Goal: Task Accomplishment & Management: Use online tool/utility

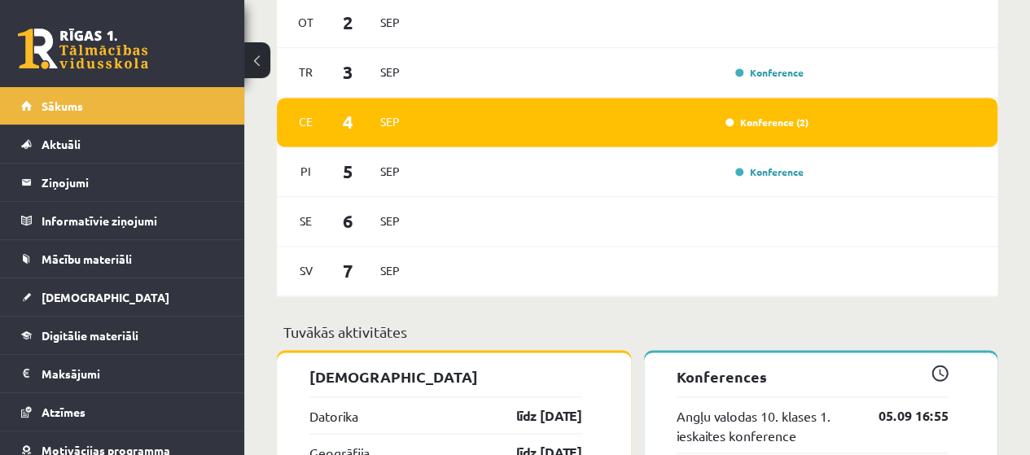
scroll to position [1140, 0]
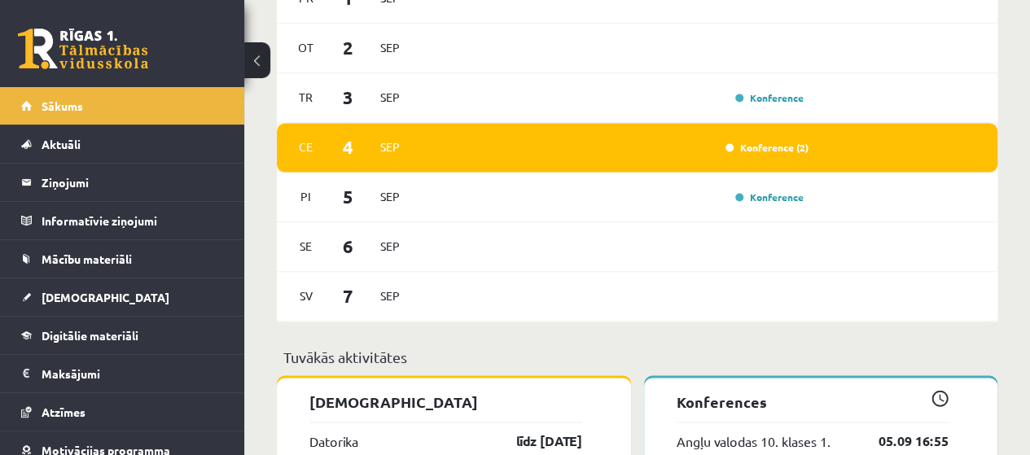
click at [397, 138] on span "Sep" at bounding box center [390, 146] width 34 height 25
click at [760, 150] on link "Konference (2)" at bounding box center [766, 147] width 83 height 13
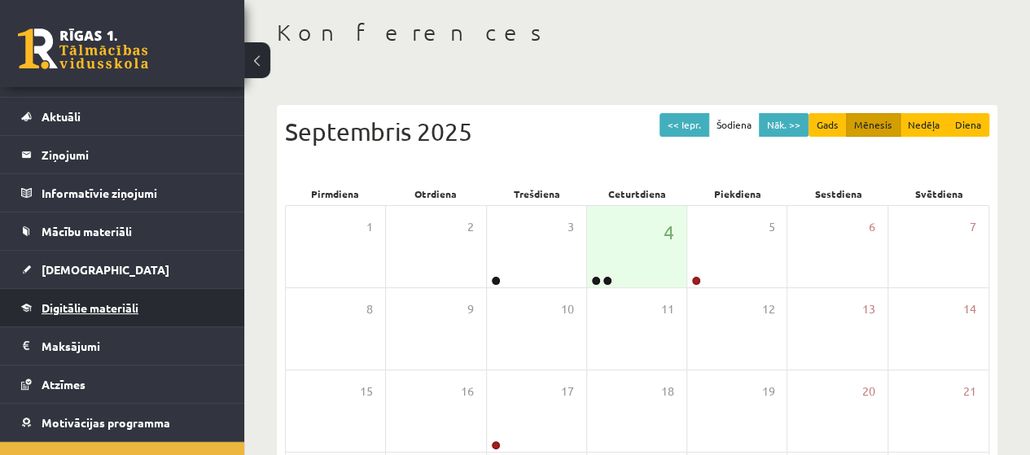
scroll to position [6, 0]
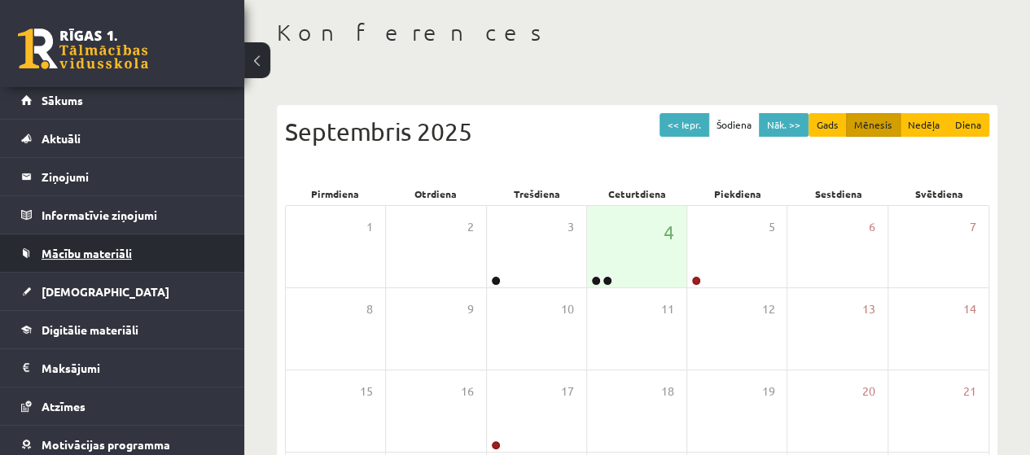
click at [96, 253] on span "Mācību materiāli" at bounding box center [87, 253] width 90 height 15
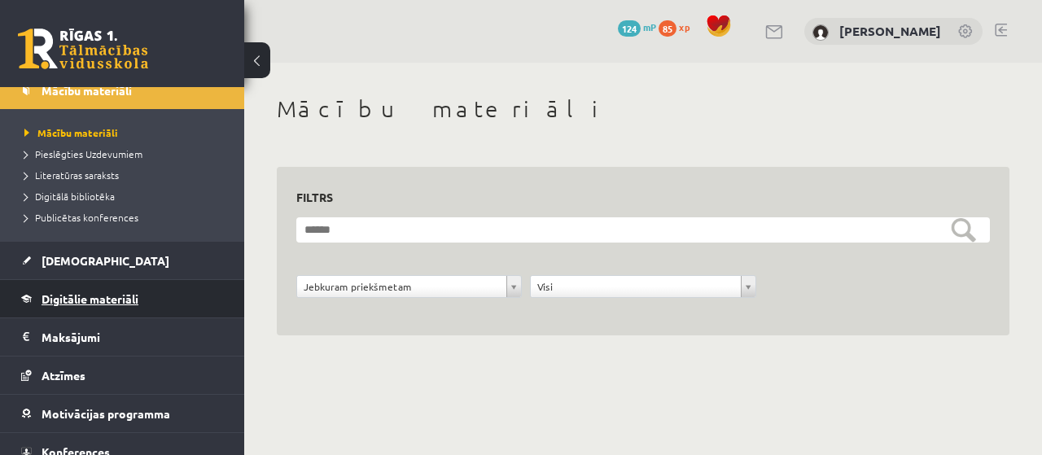
click at [98, 299] on span "Digitālie materiāli" at bounding box center [90, 298] width 97 height 15
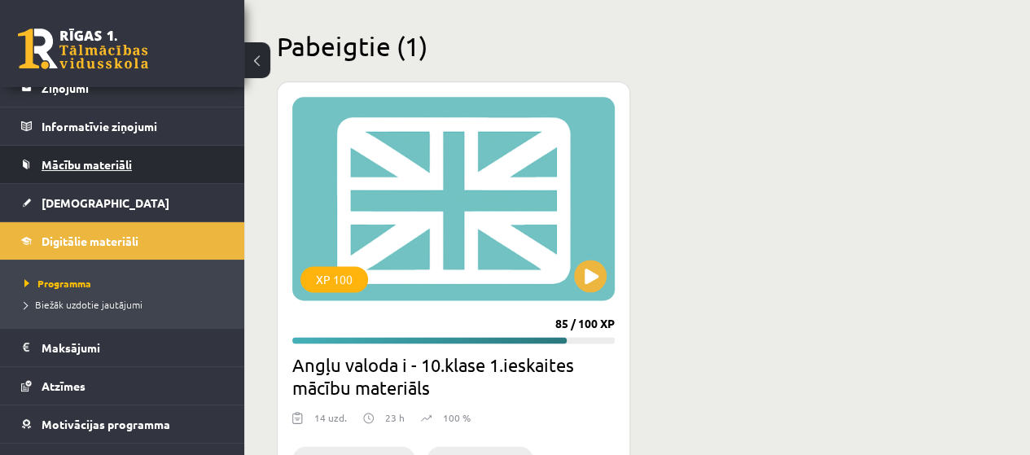
scroll to position [73, 0]
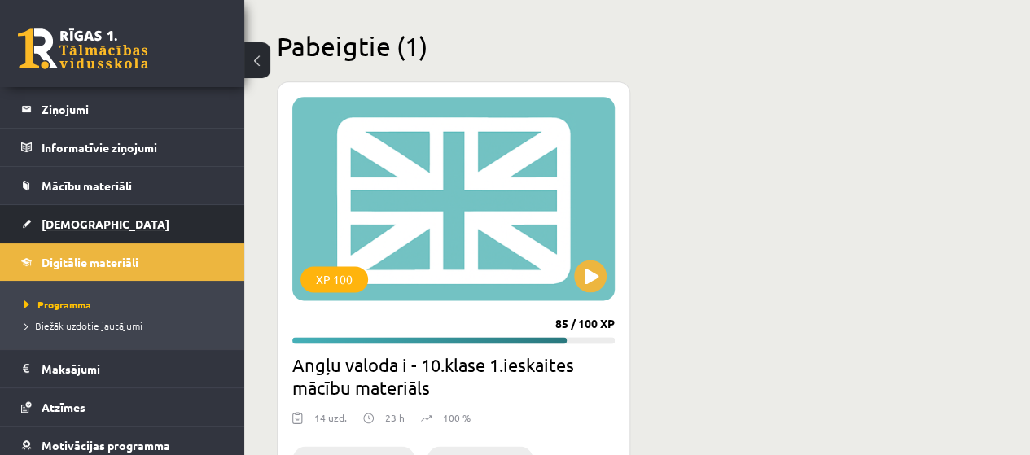
click at [86, 220] on span "[DEMOGRAPHIC_DATA]" at bounding box center [106, 224] width 128 height 15
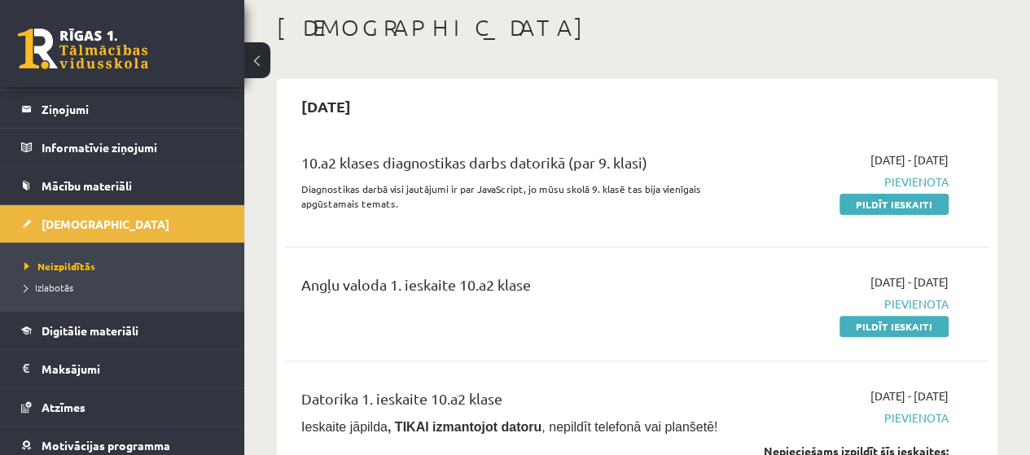
scroll to position [163, 0]
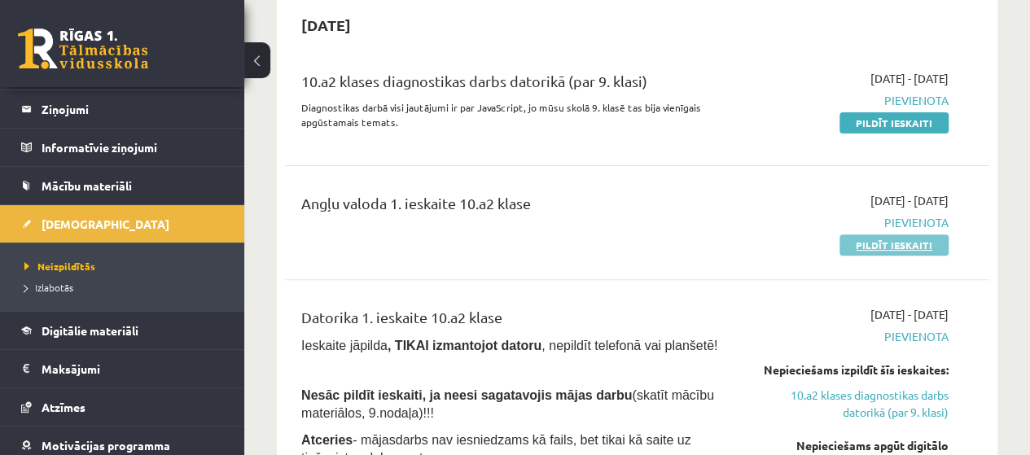
click at [871, 241] on link "Pildīt ieskaiti" at bounding box center [893, 244] width 109 height 21
